Goal: Use online tool/utility: Utilize a website feature to perform a specific function

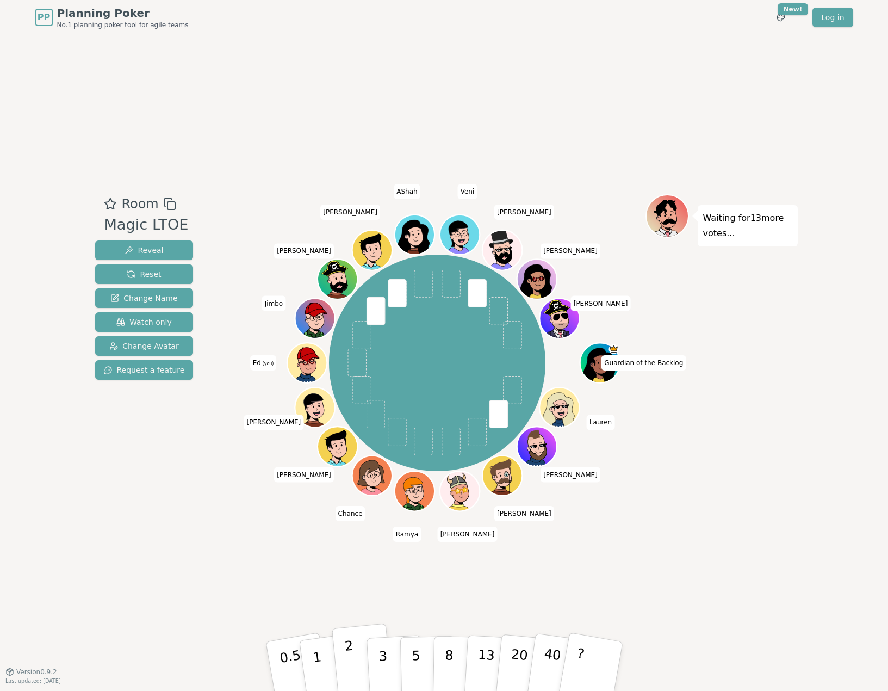
click at [355, 661] on button "2" at bounding box center [362, 666] width 62 height 86
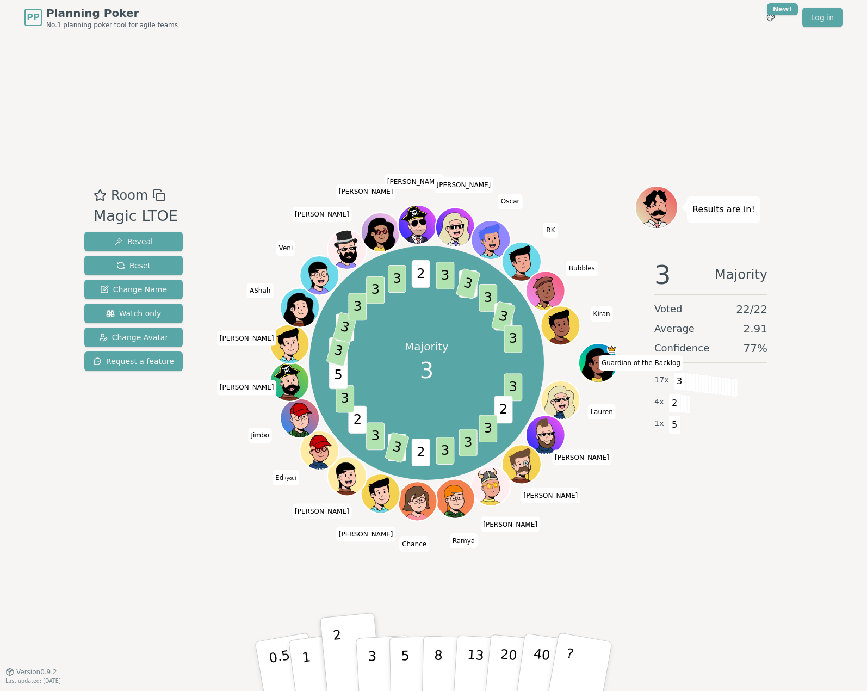
click at [230, 555] on div "Room Magic LTOE Reveal Reset Change Name Watch only Change Avatar Request a fea…" at bounding box center [433, 353] width 707 height 636
click at [116, 264] on span "Reset" at bounding box center [133, 265] width 34 height 11
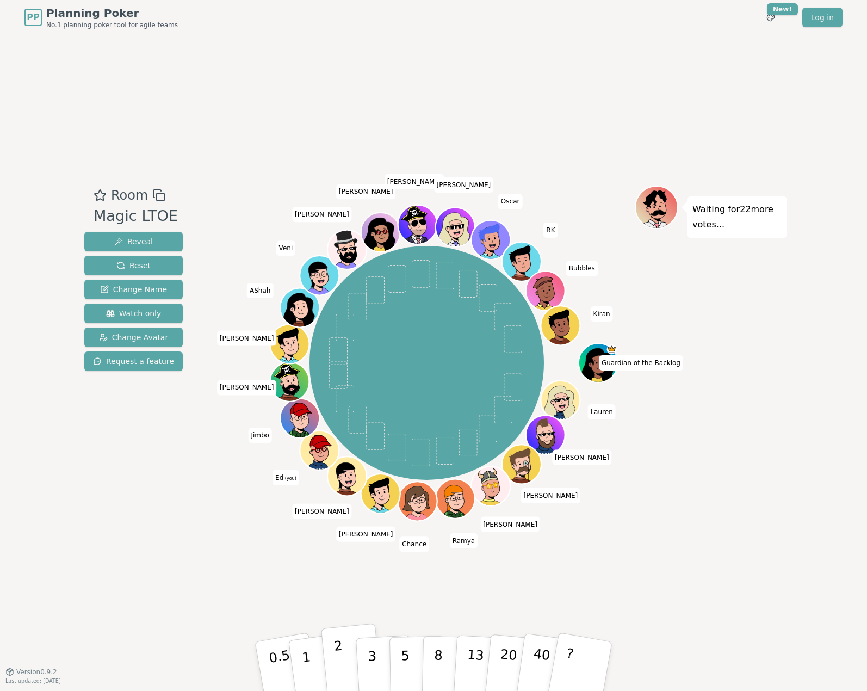
click at [337, 652] on p "2" at bounding box center [340, 667] width 14 height 59
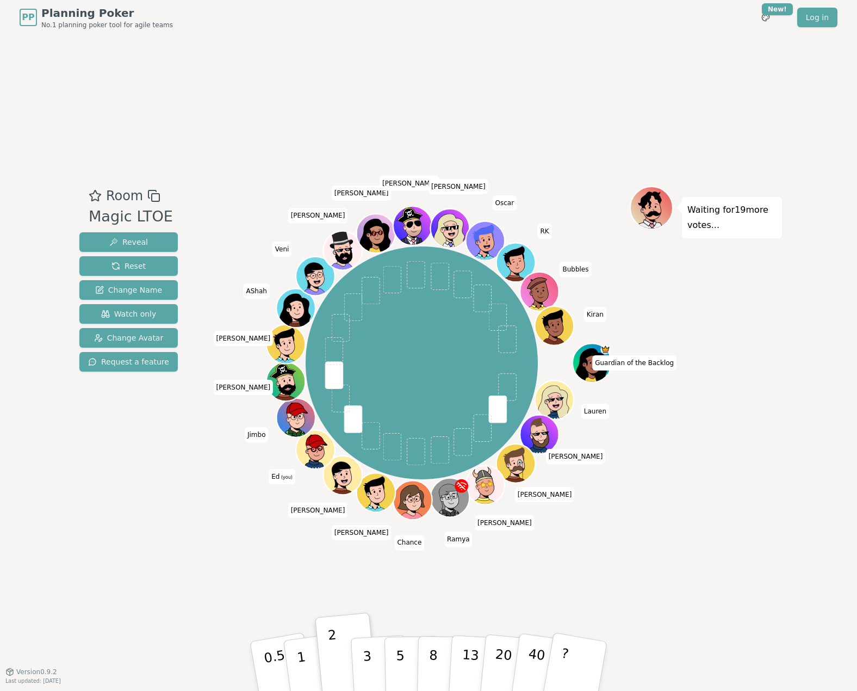
click at [41, 632] on div "PP Planning Poker No.1 planning poker tool for agile teams Toggle theme New! Lo…" at bounding box center [428, 345] width 857 height 691
click at [20, 628] on div "PP Planning Poker No.1 planning poker tool for agile teams Toggle theme New! Lo…" at bounding box center [429, 345] width 859 height 691
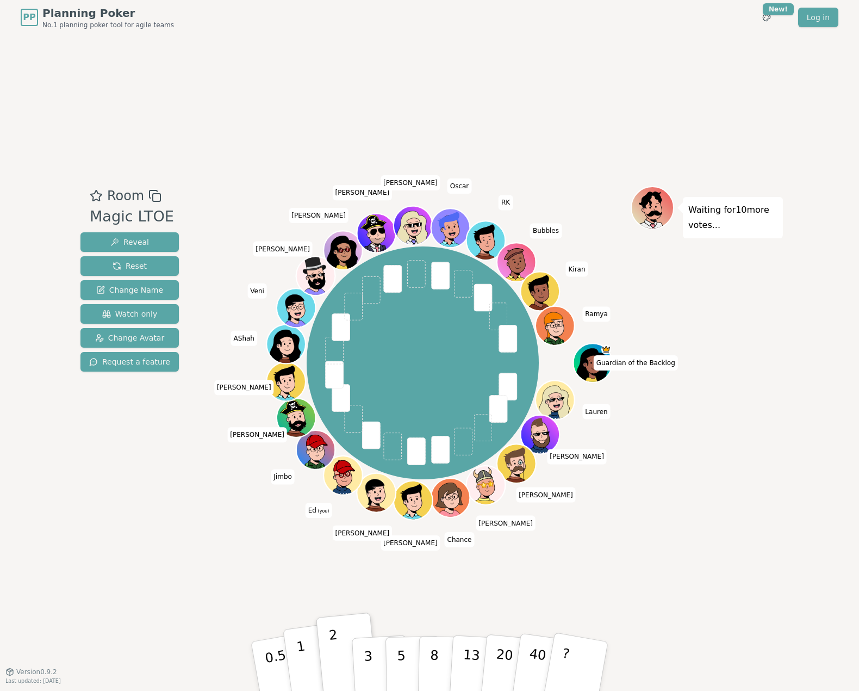
click at [311, 658] on button "1" at bounding box center [315, 666] width 65 height 88
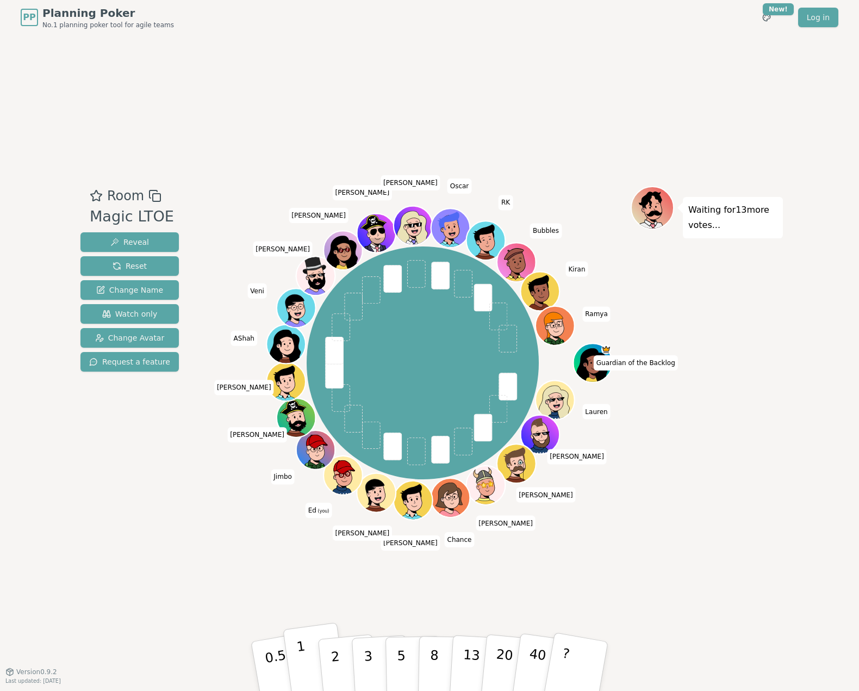
click at [310, 657] on button "1" at bounding box center [315, 666] width 65 height 88
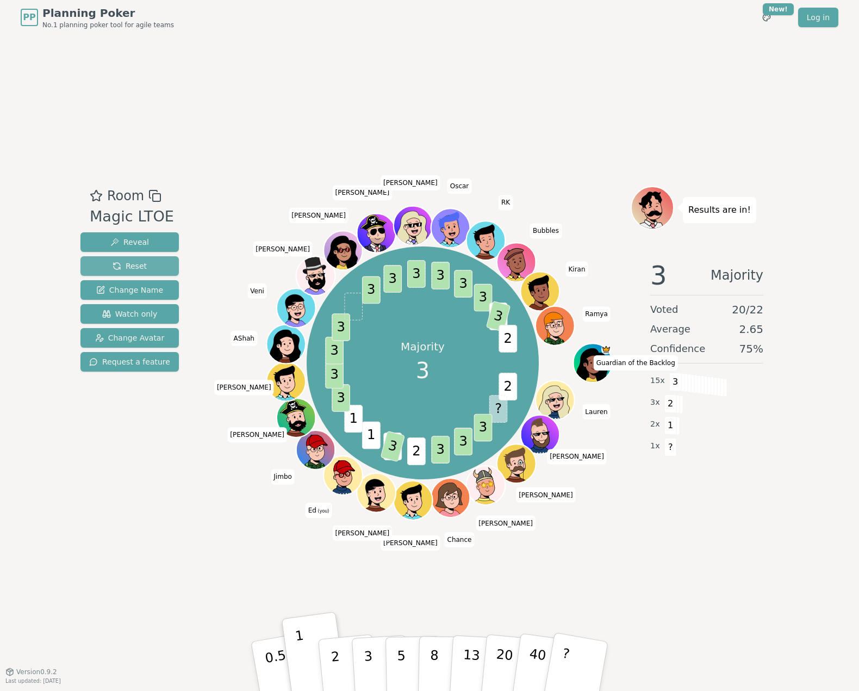
click at [129, 262] on span "Reset" at bounding box center [130, 266] width 34 height 11
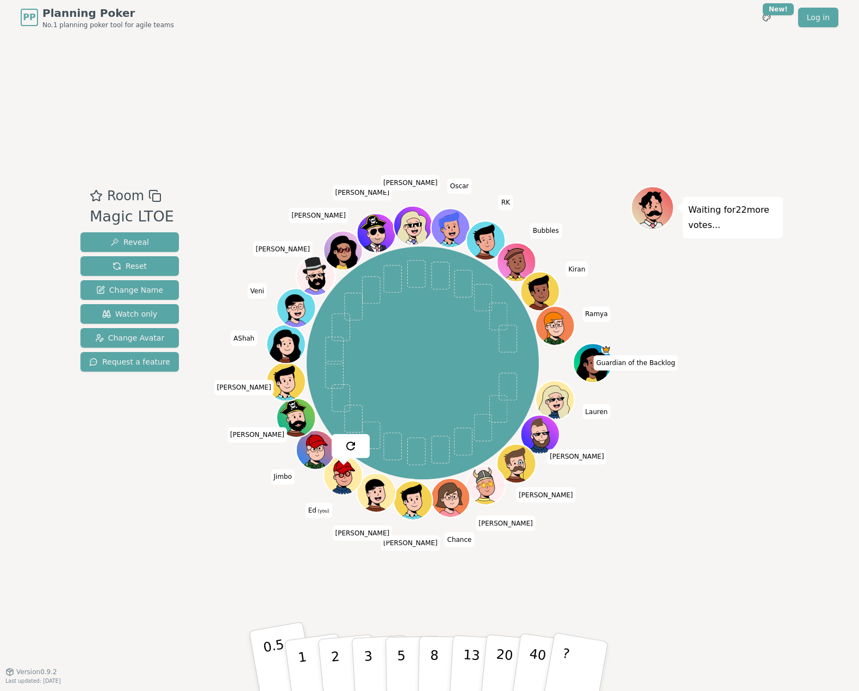
click at [279, 668] on p "0.5" at bounding box center [277, 666] width 30 height 61
drag, startPoint x: 306, startPoint y: 665, endPoint x: 344, endPoint y: 665, distance: 38.1
click at [307, 665] on button "1" at bounding box center [317, 677] width 65 height 88
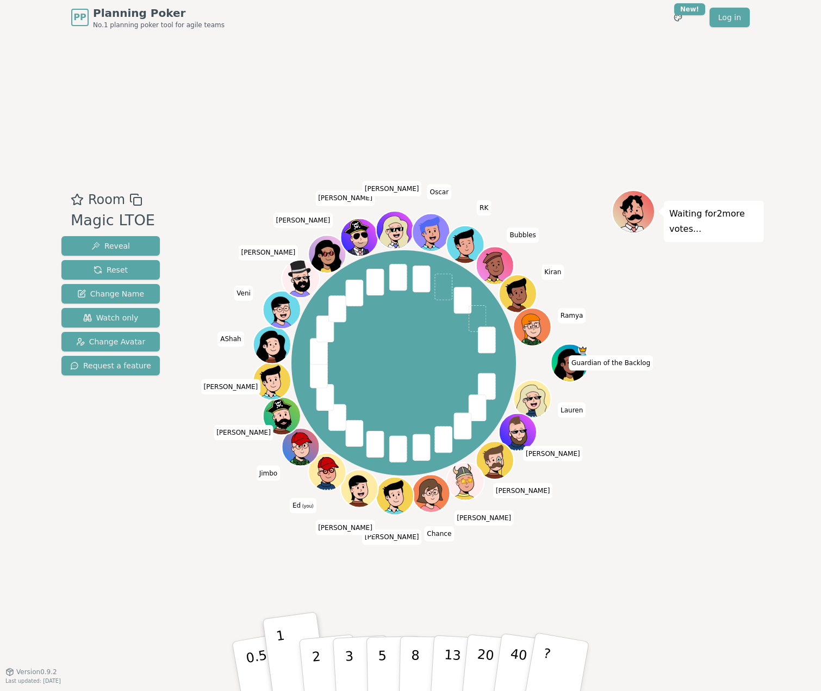
drag, startPoint x: 9, startPoint y: 143, endPoint x: 15, endPoint y: 142, distance: 6.1
click at [15, 142] on div "PP Planning Poker No.1 planning poker tool for agile teams Toggle theme New! Lo…" at bounding box center [410, 345] width 821 height 691
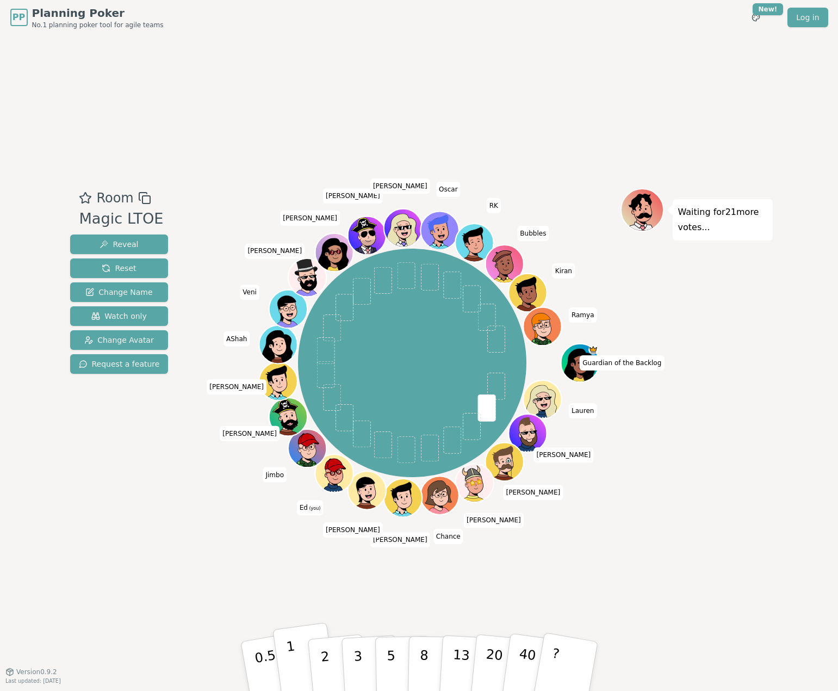
click at [295, 667] on p "1" at bounding box center [293, 667] width 16 height 59
click at [331, 665] on button "2" at bounding box center [337, 666] width 62 height 86
click at [329, 661] on button "2" at bounding box center [337, 666] width 62 height 86
